Goal: Information Seeking & Learning: Learn about a topic

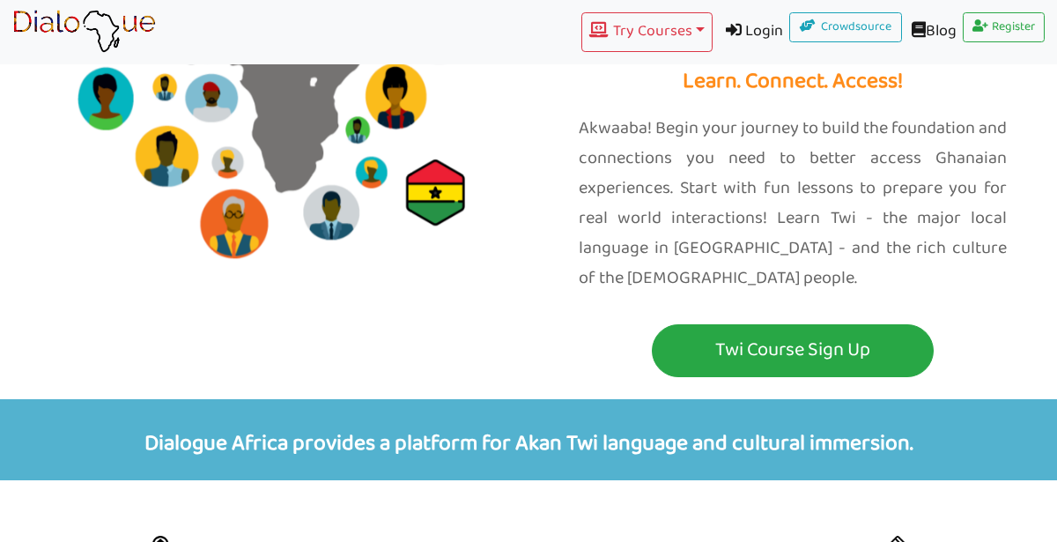
scroll to position [195, 0]
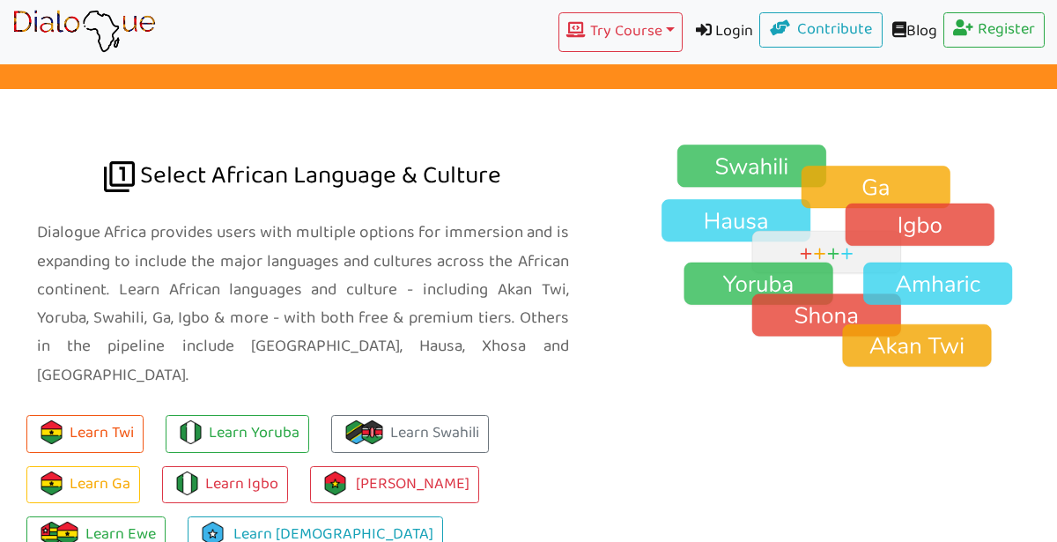
scroll to position [1246, 0]
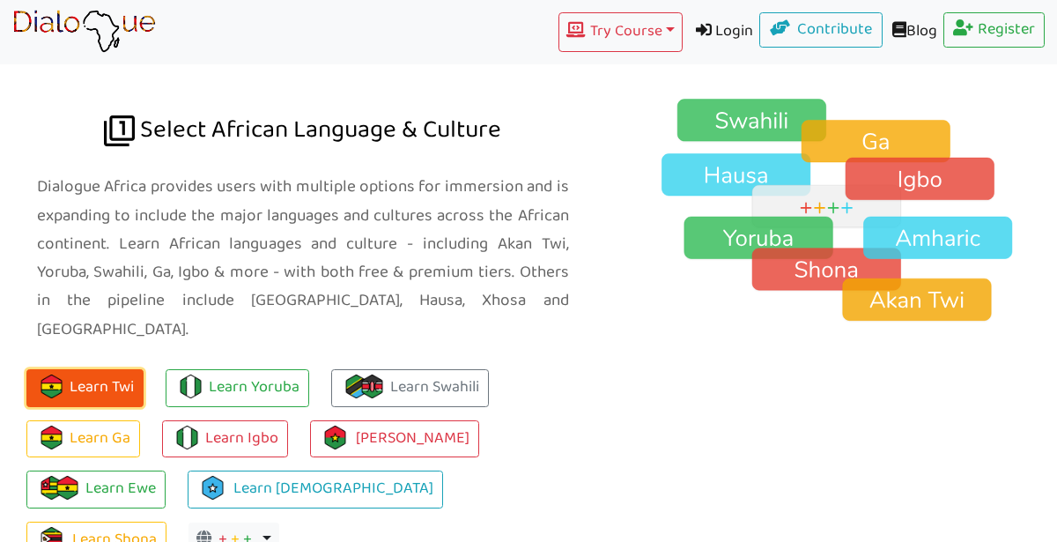
click at [80, 369] on button "Learn Twi" at bounding box center [84, 388] width 117 height 38
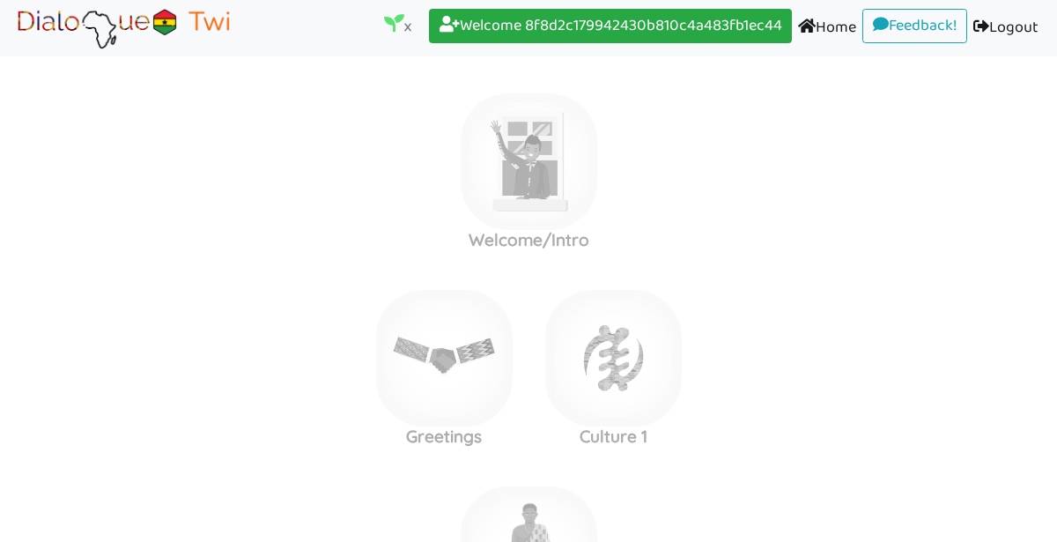
click at [49, 271] on label "Greetings Culture 1" at bounding box center [528, 358] width 1057 height 190
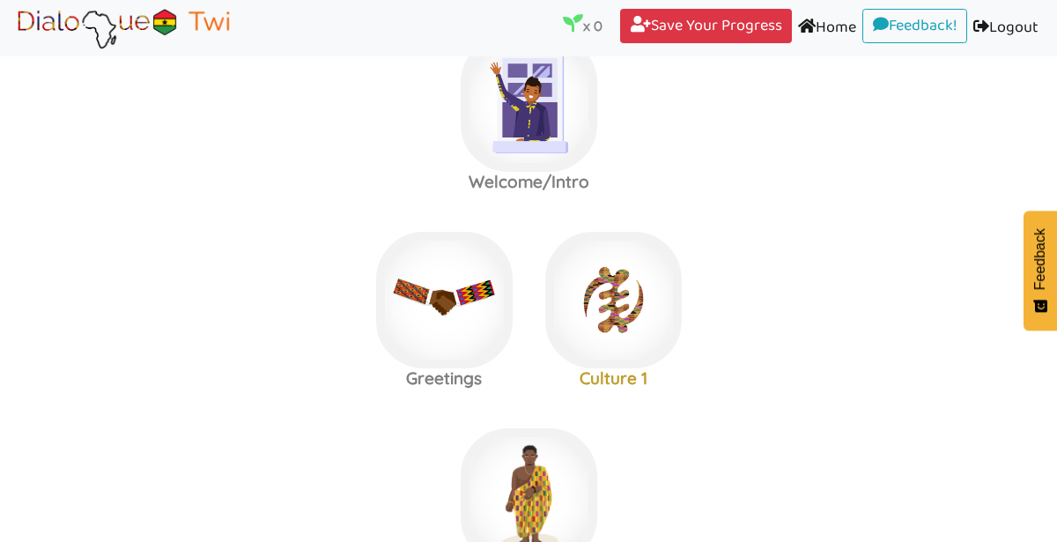
scroll to position [51, 0]
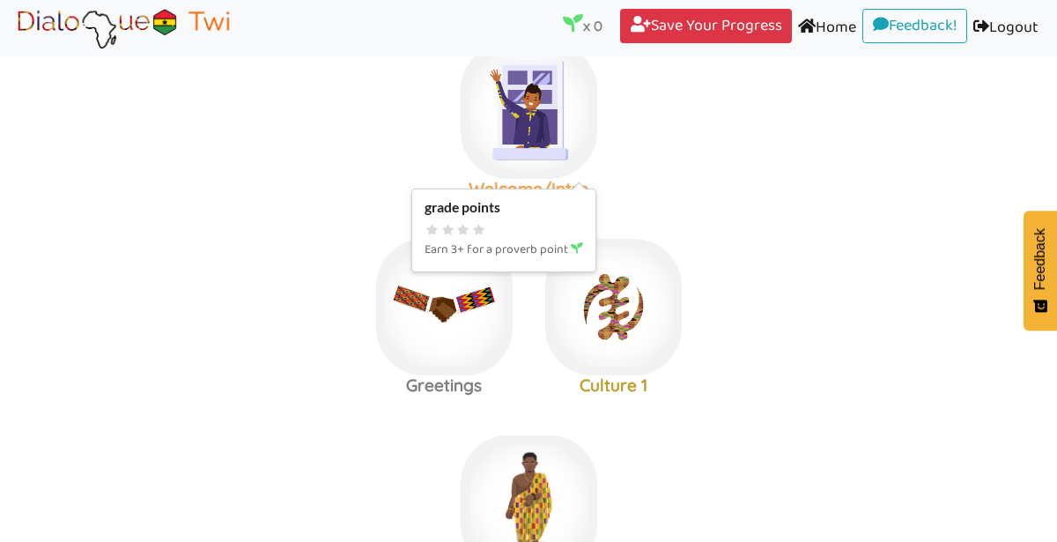
click at [516, 113] on img at bounding box center [529, 110] width 136 height 136
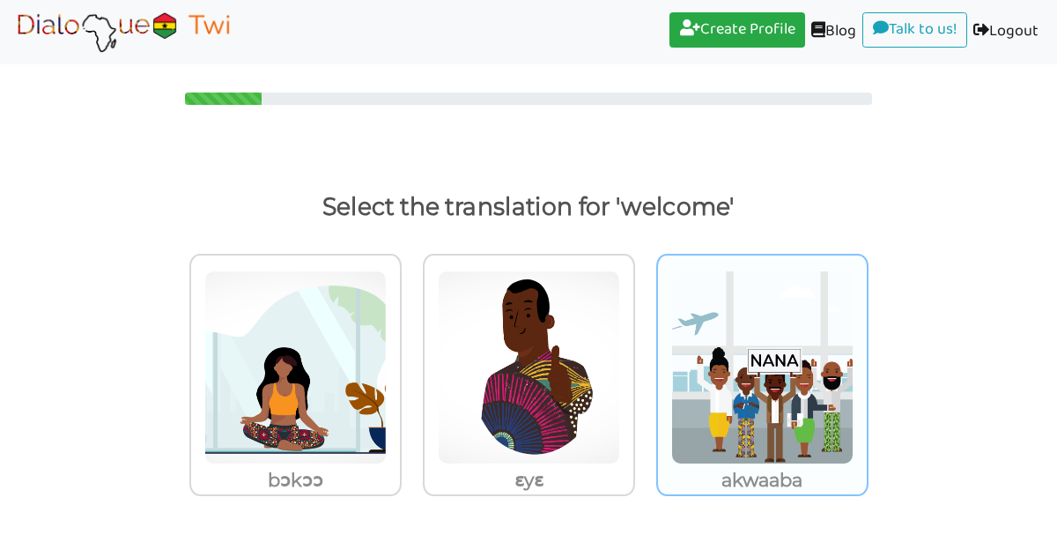
click at [795, 419] on img at bounding box center [762, 367] width 182 height 194
click at [867, 363] on input "akwaaba" at bounding box center [873, 356] width 13 height 13
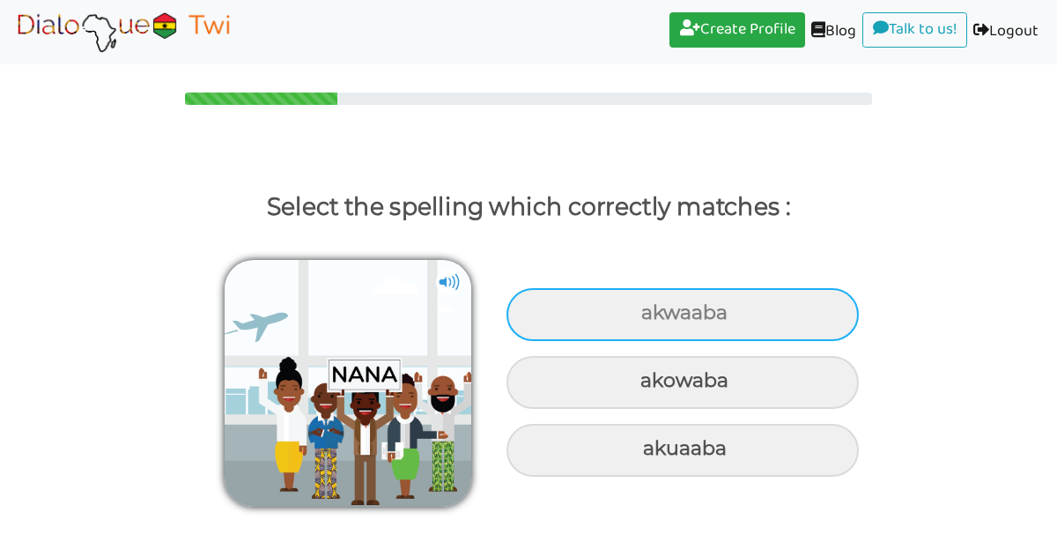
click at [778, 313] on div "akwaaba" at bounding box center [682, 314] width 352 height 53
click at [649, 313] on input "akwaaba" at bounding box center [643, 312] width 11 height 11
radio input "true"
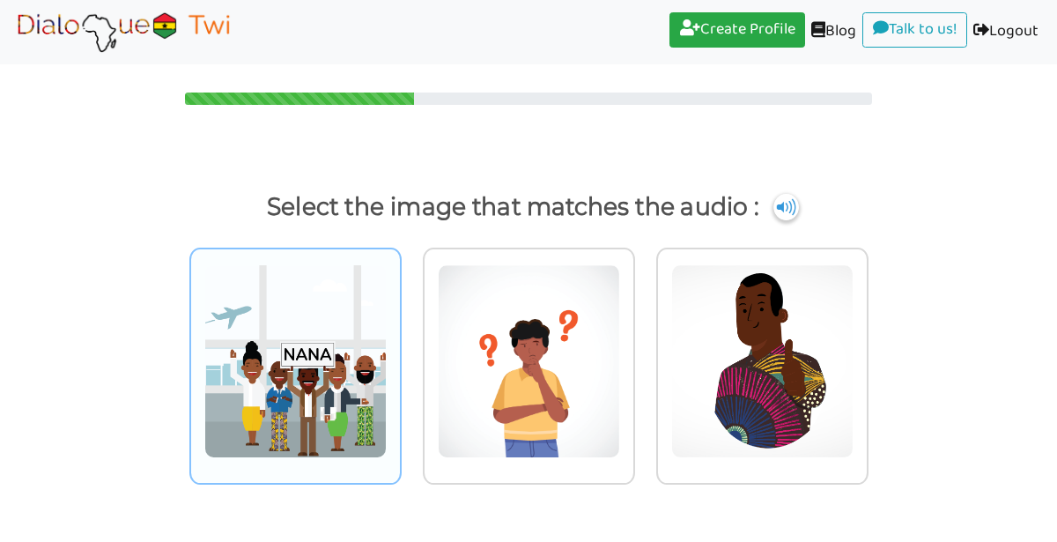
click at [361, 318] on img at bounding box center [295, 361] width 182 height 194
click at [400, 343] on input "radio" at bounding box center [406, 349] width 13 height 13
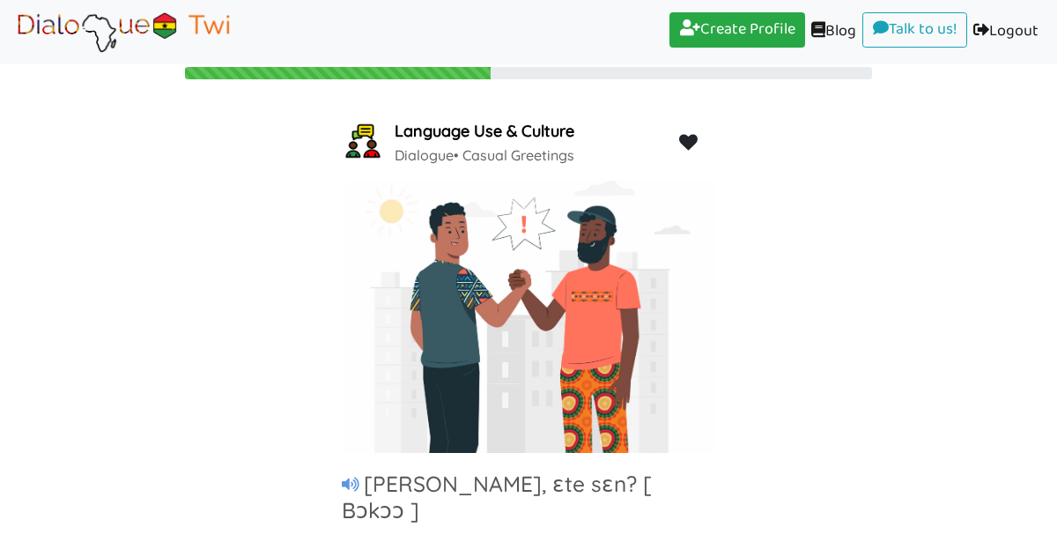
scroll to position [145, 0]
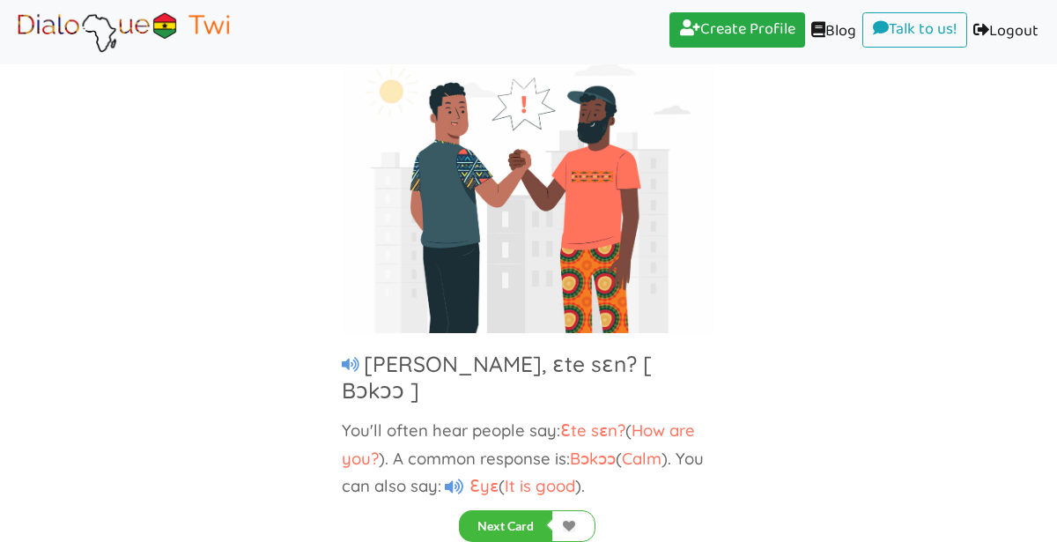
click at [505, 524] on button "Next Card" at bounding box center [505, 526] width 93 height 32
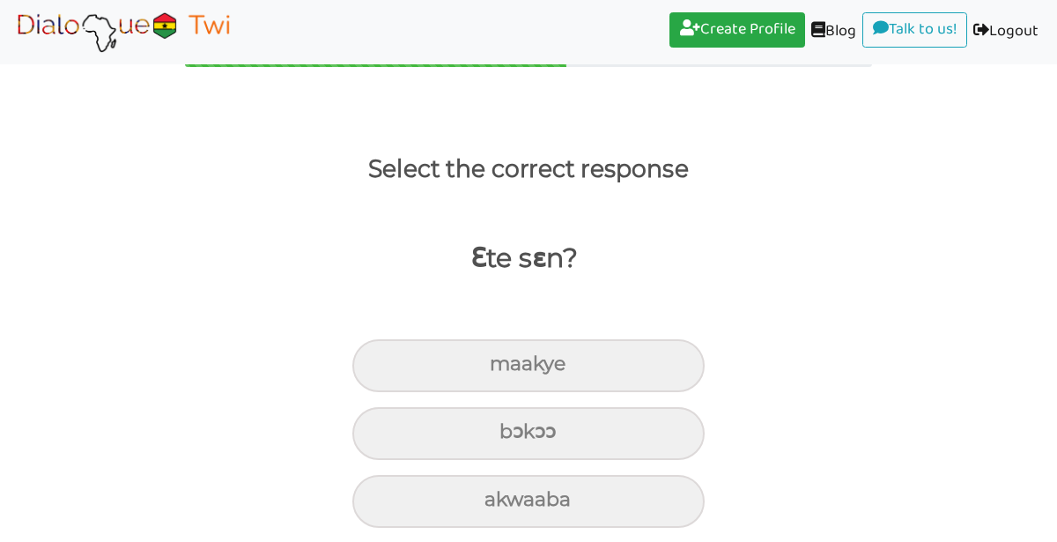
scroll to position [48, 0]
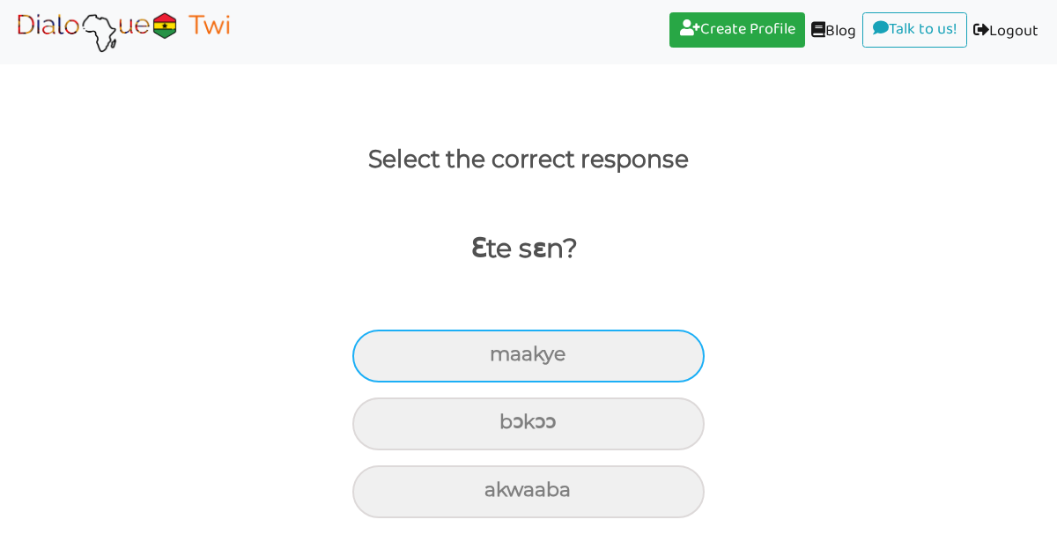
click at [672, 362] on div "maakye" at bounding box center [528, 355] width 352 height 53
click at [503, 360] on input "maakye" at bounding box center [496, 354] width 11 height 11
radio input "true"
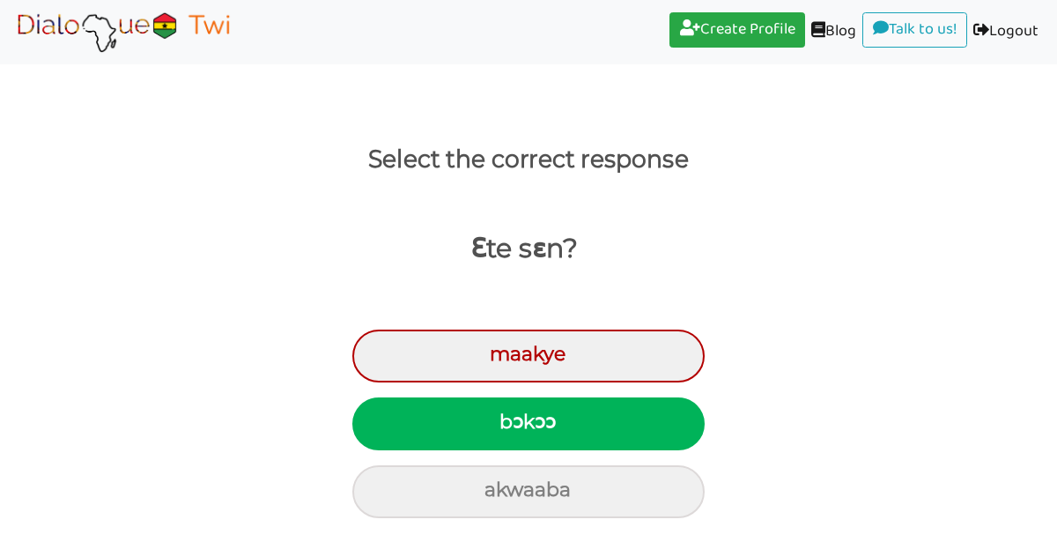
click at [647, 425] on div "bɔkɔɔ" at bounding box center [528, 423] width 352 height 53
click at [513, 425] on input "bɔkɔɔ" at bounding box center [506, 422] width 11 height 11
radio input "true"
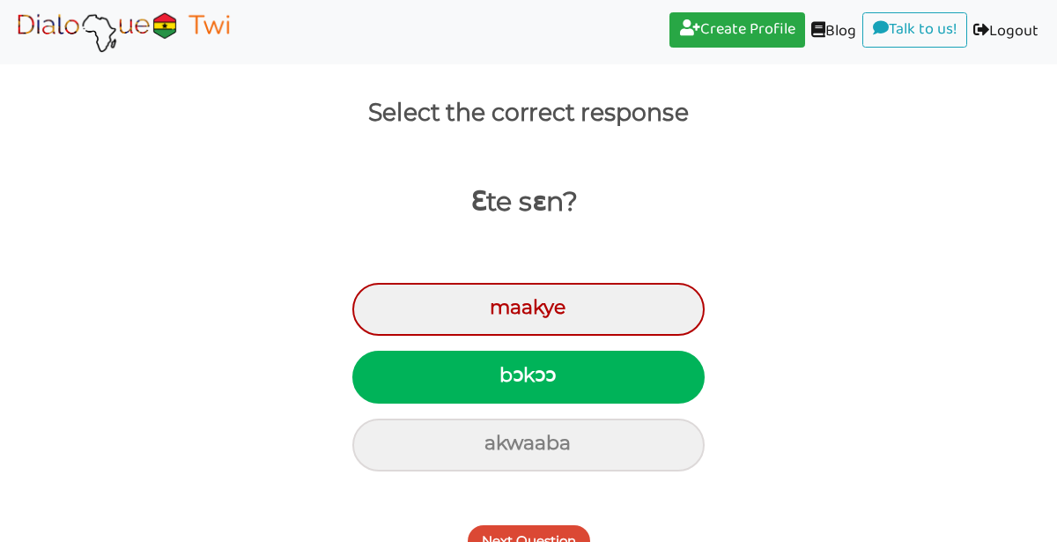
scroll to position [117, 0]
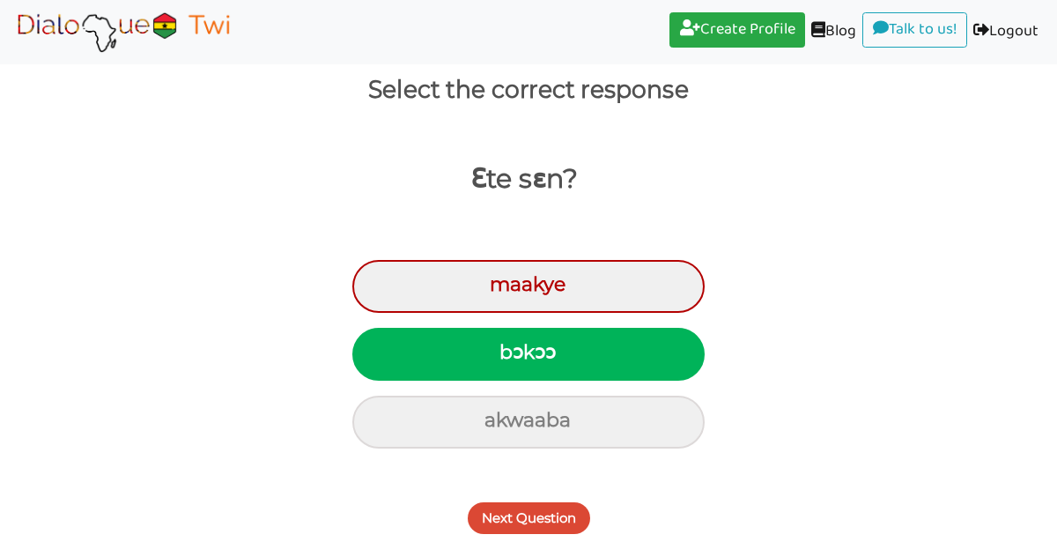
click at [556, 518] on button "Next Question" at bounding box center [529, 518] width 122 height 32
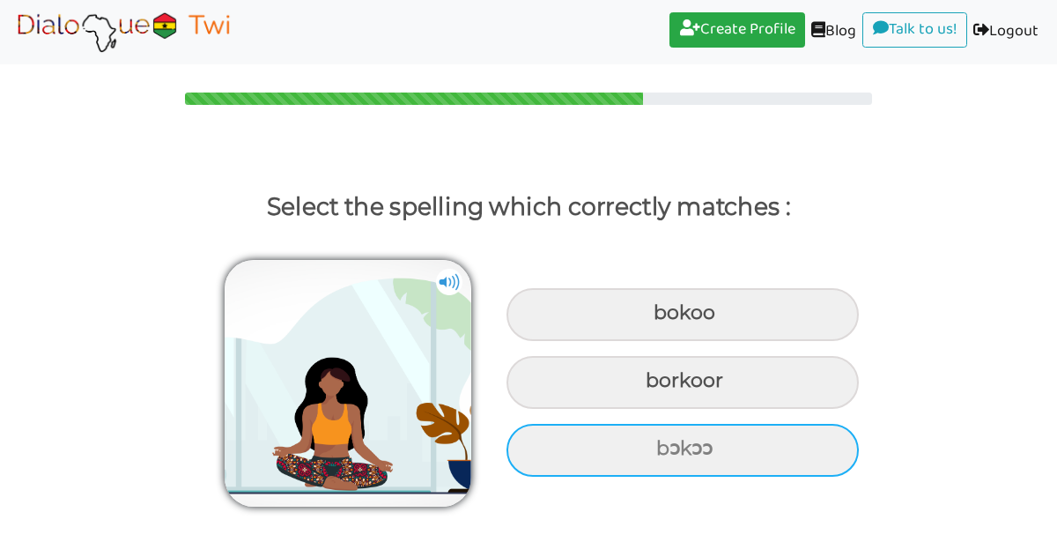
click at [756, 449] on div "bɔkɔɔ" at bounding box center [682, 450] width 352 height 53
click at [664, 449] on input "bɔkɔɔ" at bounding box center [658, 448] width 11 height 11
radio input "true"
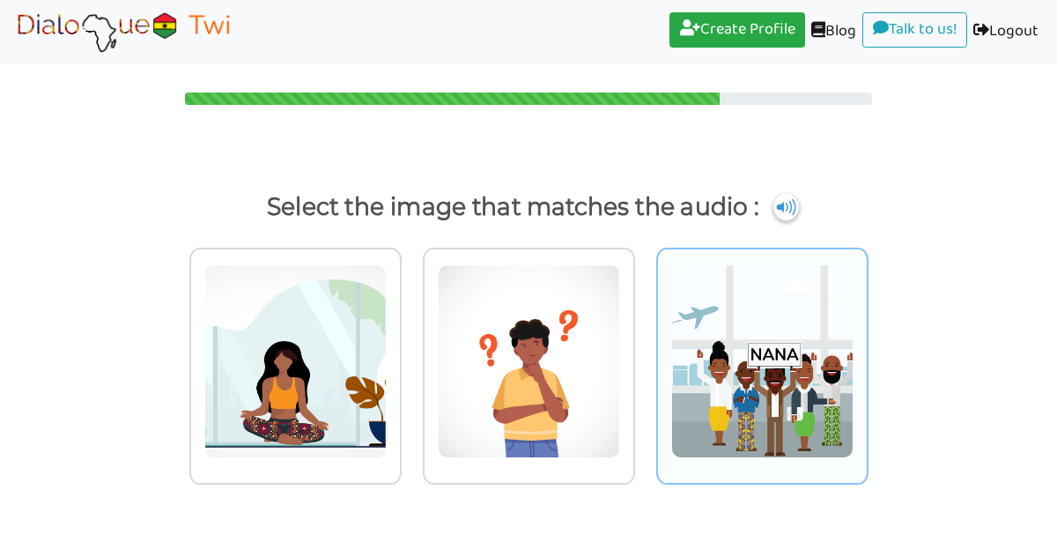
click at [807, 328] on img at bounding box center [762, 361] width 182 height 194
click at [867, 343] on input "radio" at bounding box center [873, 349] width 13 height 13
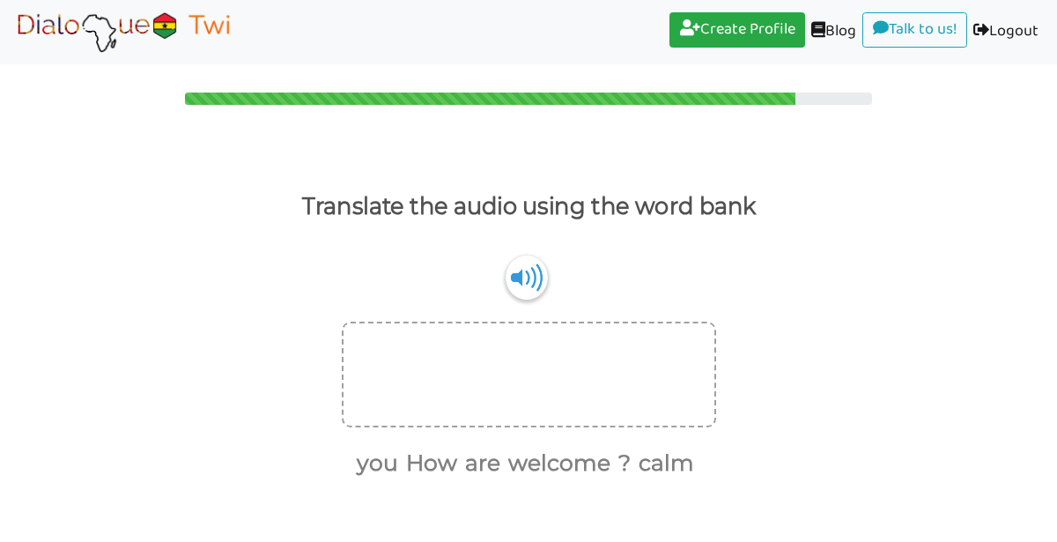
click at [559, 290] on div "Ɛte sɛn ?" at bounding box center [528, 291] width 1057 height 62
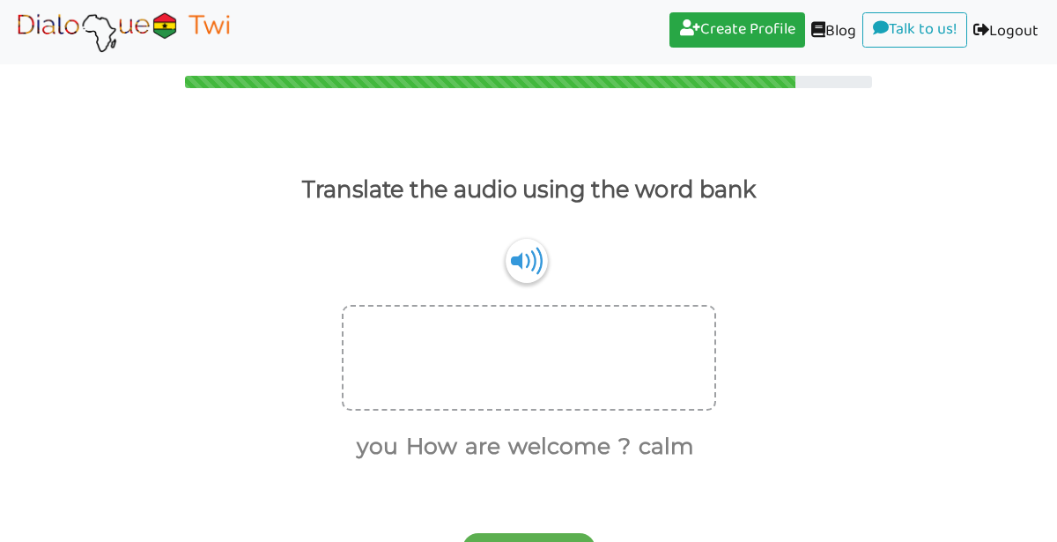
scroll to position [48, 0]
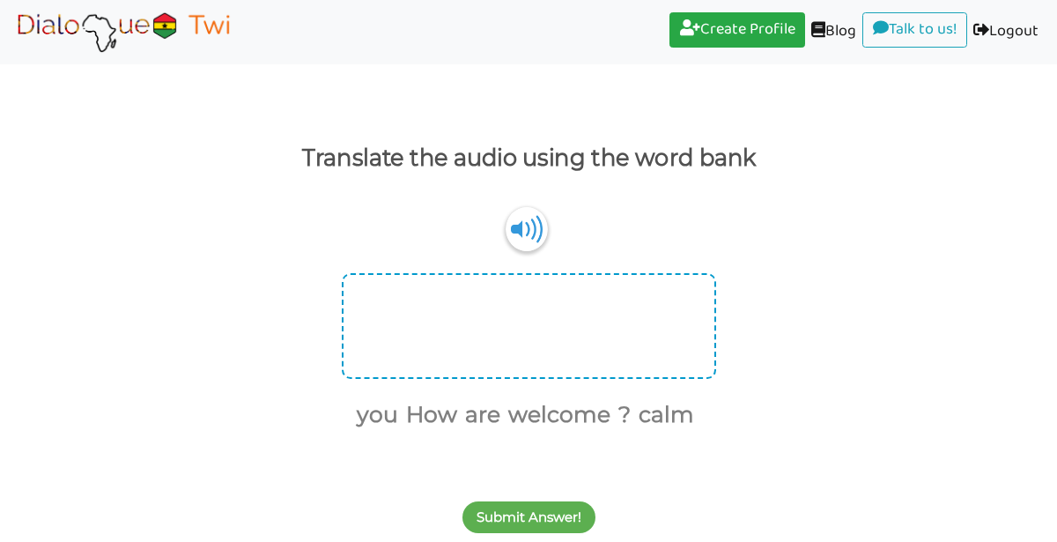
click at [665, 349] on div at bounding box center [529, 326] width 374 height 106
click at [680, 324] on div at bounding box center [529, 326] width 374 height 106
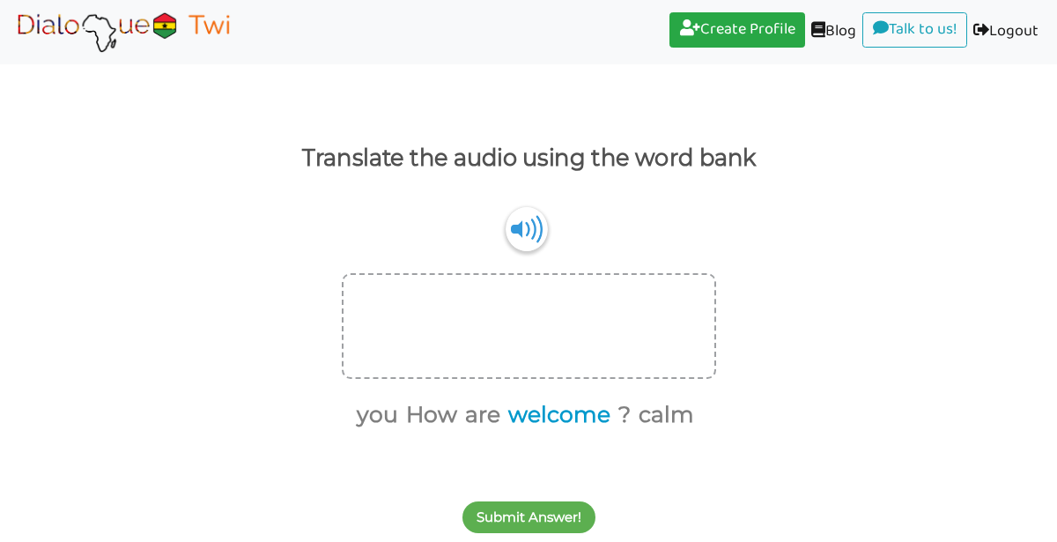
click at [591, 412] on button "welcome" at bounding box center [556, 414] width 108 height 33
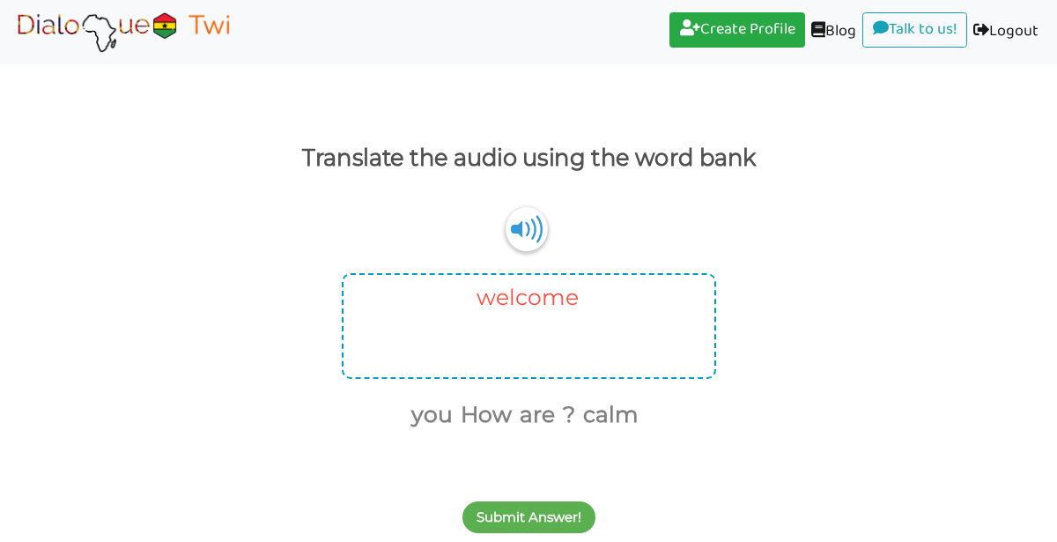
click at [553, 291] on button "welcome" at bounding box center [524, 297] width 108 height 33
click at [439, 417] on button "How" at bounding box center [428, 414] width 57 height 33
click at [460, 418] on button "are" at bounding box center [449, 414] width 41 height 33
click at [431, 411] on button "you" at bounding box center [426, 414] width 48 height 33
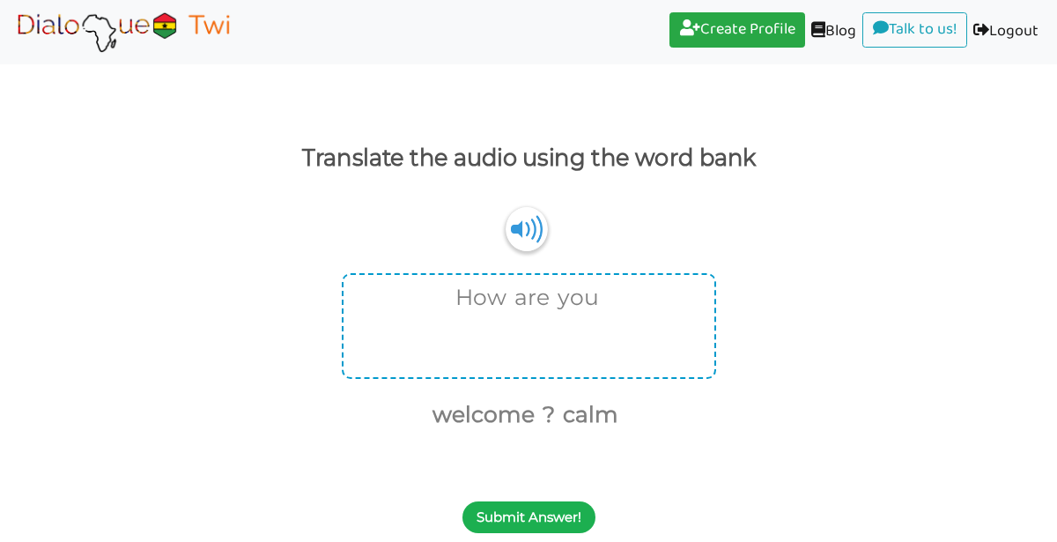
click at [556, 506] on button "Submit Answer!" at bounding box center [528, 517] width 133 height 32
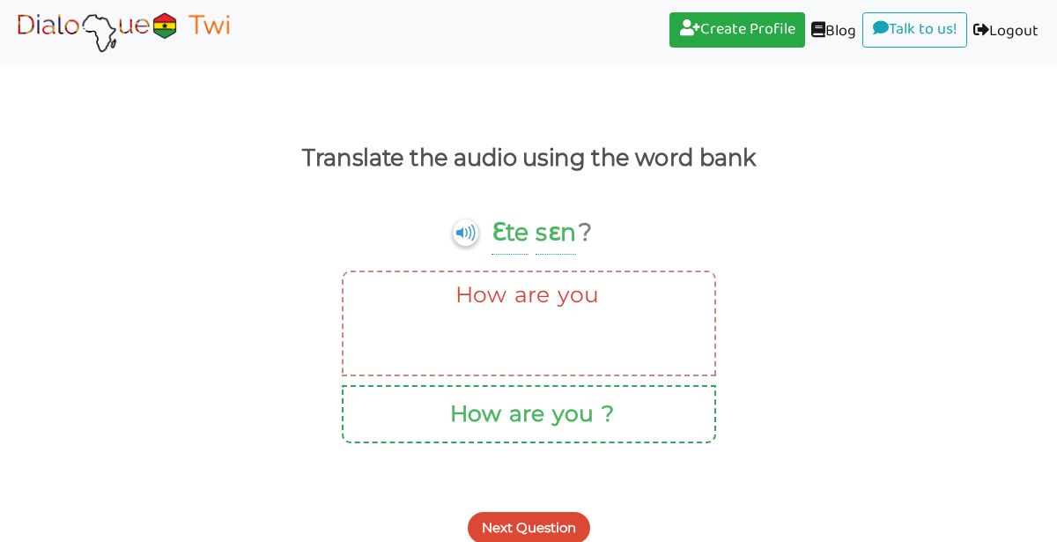
click at [553, 521] on button "Next Question" at bounding box center [529, 528] width 122 height 32
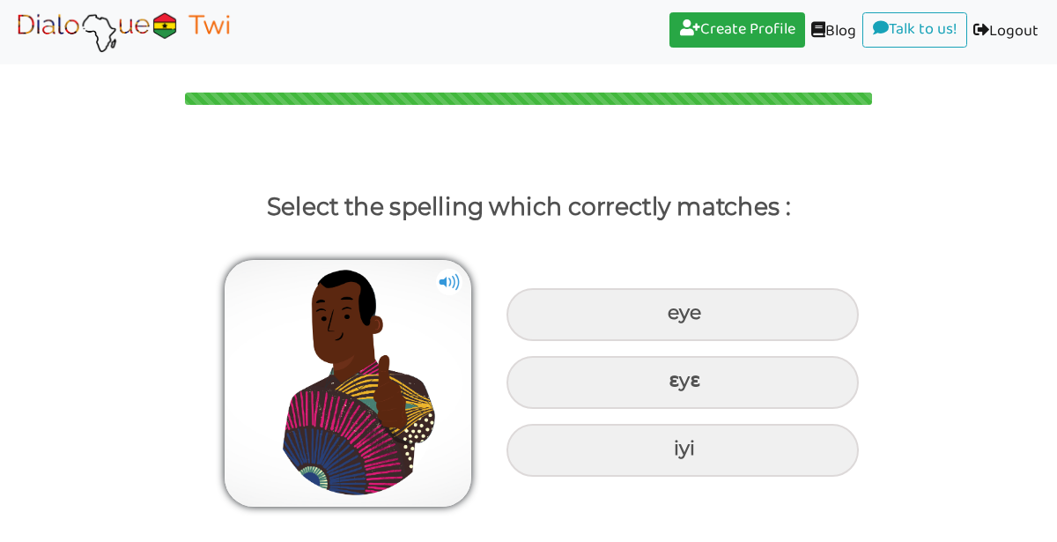
scroll to position [0, 0]
click at [454, 275] on img at bounding box center [449, 282] width 26 height 26
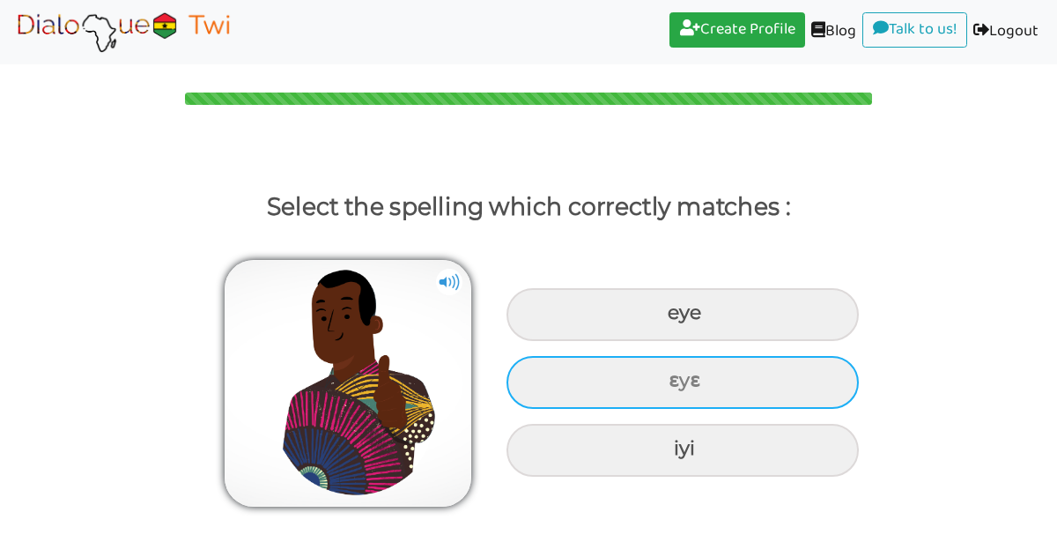
click at [584, 378] on div "ɛyɛ" at bounding box center [682, 382] width 352 height 53
click at [665, 378] on input "ɛyɛ" at bounding box center [670, 380] width 11 height 11
radio input "true"
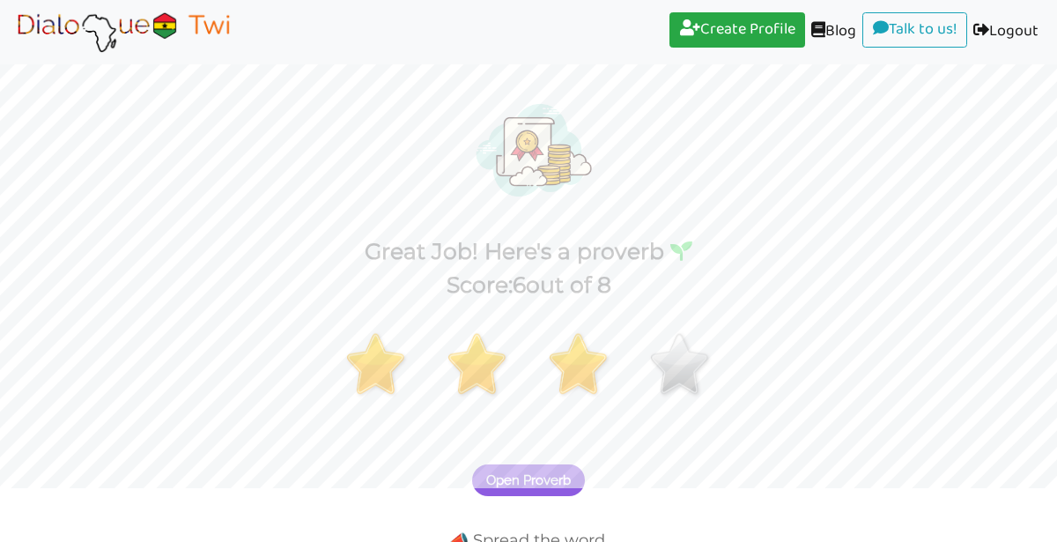
scroll to position [113, 0]
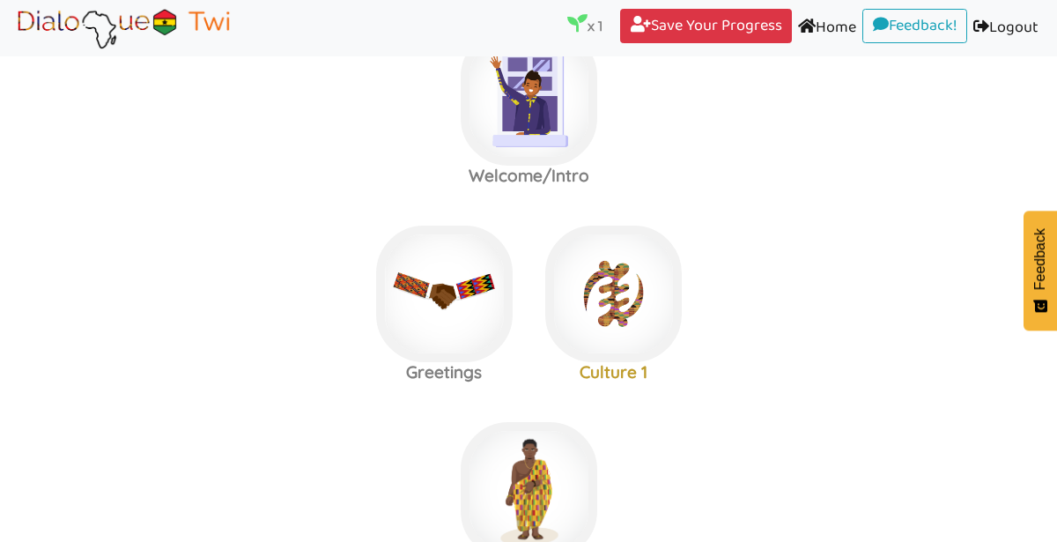
scroll to position [66, 0]
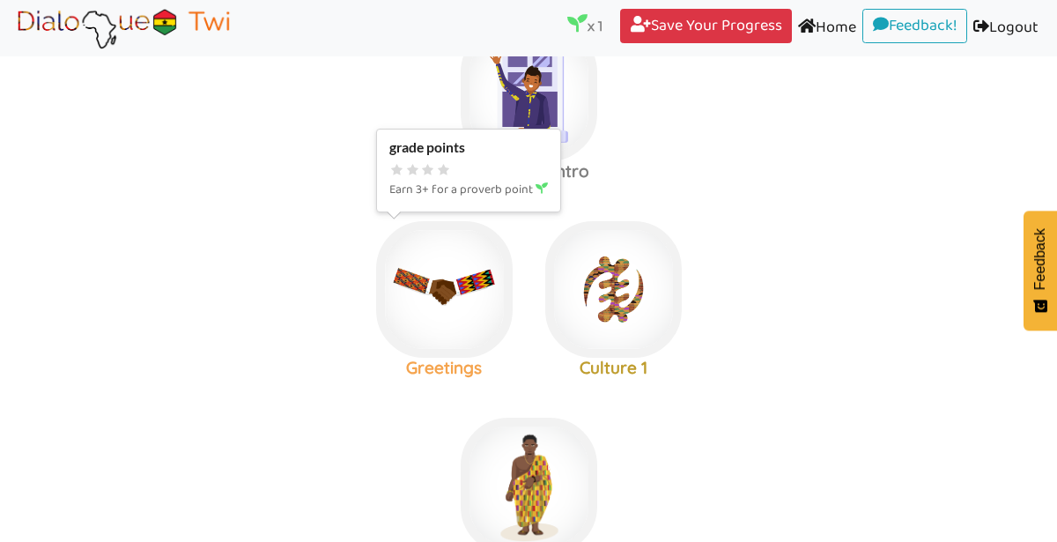
click at [429, 330] on img at bounding box center [444, 289] width 136 height 136
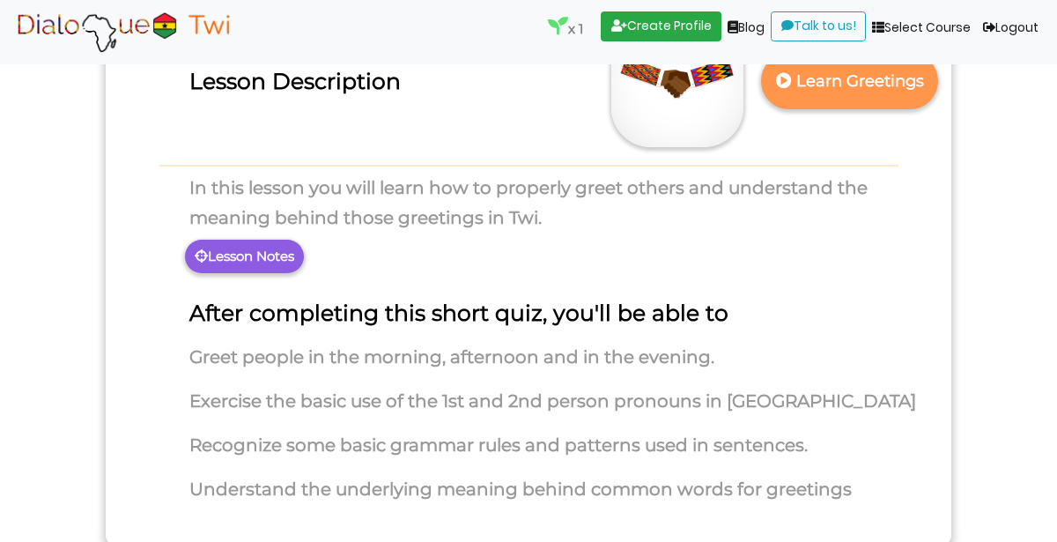
scroll to position [182, 0]
